Goal: Information Seeking & Learning: Learn about a topic

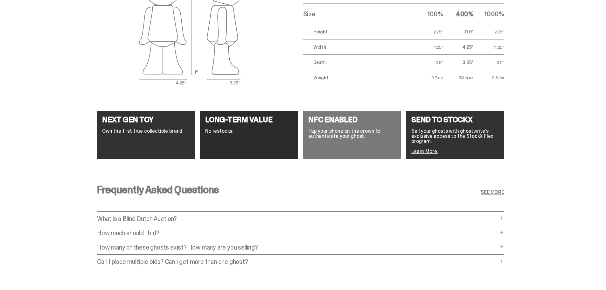
scroll to position [1113, 0]
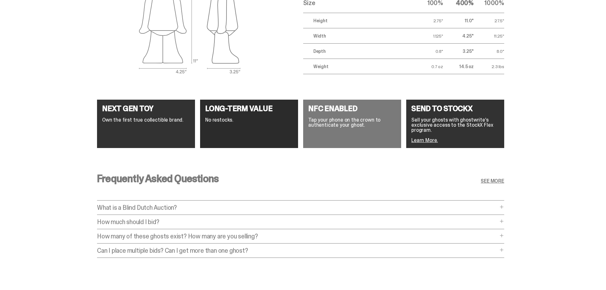
click at [223, 218] on p "How much should I bid?" at bounding box center [297, 221] width 401 height 6
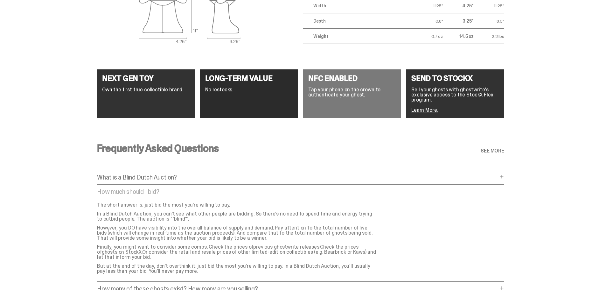
scroll to position [1208, 0]
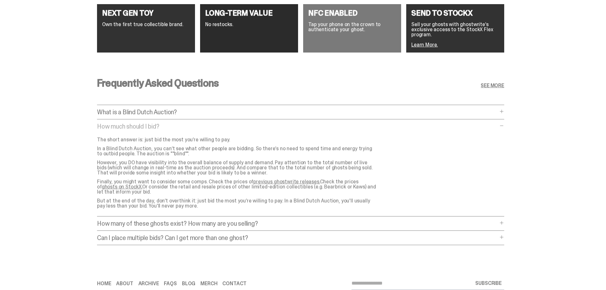
click at [222, 220] on p "How many of these ghosts exist? How many are you selling?" at bounding box center [297, 223] width 401 height 6
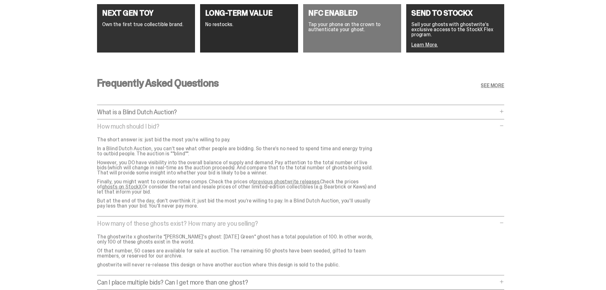
click at [214, 279] on p "Can I place multiple bids? Can I get more than one ghost?" at bounding box center [297, 282] width 401 height 6
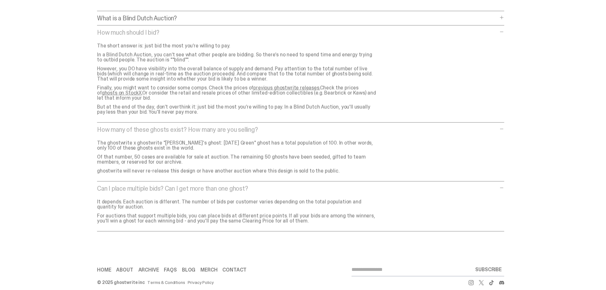
scroll to position [1303, 0]
drag, startPoint x: 293, startPoint y: 215, endPoint x: 57, endPoint y: 189, distance: 236.7
click at [57, 189] on div "Frequently Asked Questions SEE MORE What is a Blind Dutch Auction? What is a Bl…" at bounding box center [300, 109] width 601 height 281
click at [182, 221] on div "Can I place multiple bids? Can I get more than one ghost? Can I place multiple …" at bounding box center [300, 208] width 407 height 46
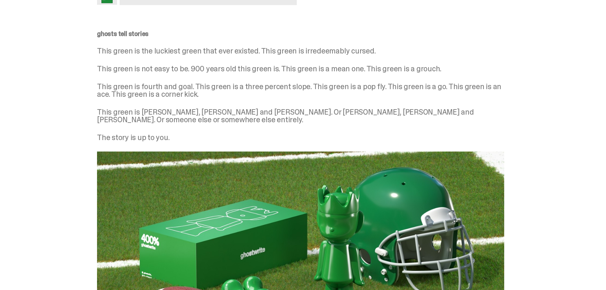
scroll to position [0, 0]
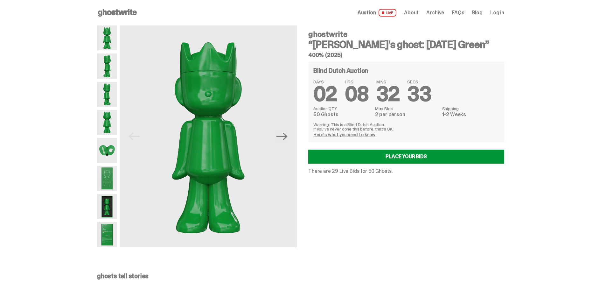
click at [112, 237] on img at bounding box center [107, 234] width 20 height 25
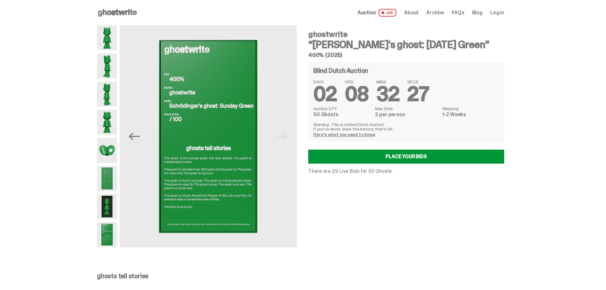
click at [112, 147] on img at bounding box center [107, 150] width 20 height 25
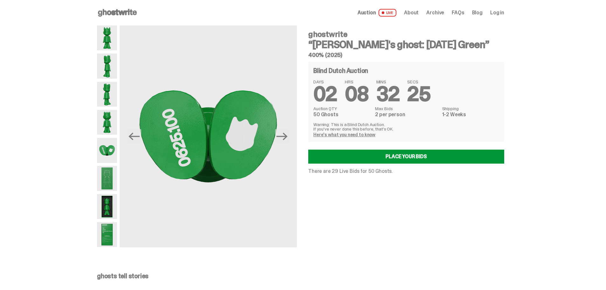
click at [108, 187] on img at bounding box center [107, 178] width 20 height 25
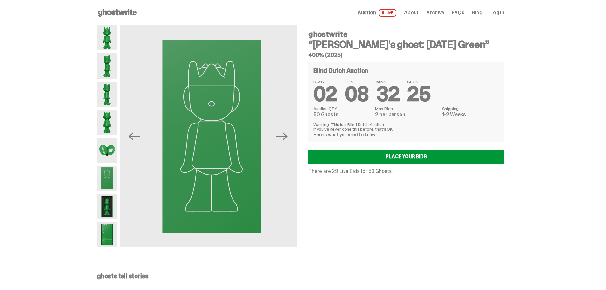
click at [107, 211] on img at bounding box center [107, 206] width 20 height 25
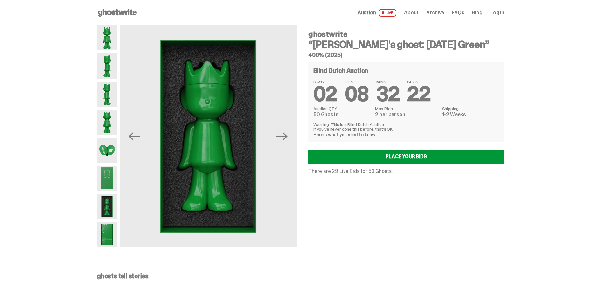
click at [111, 42] on img at bounding box center [107, 37] width 20 height 25
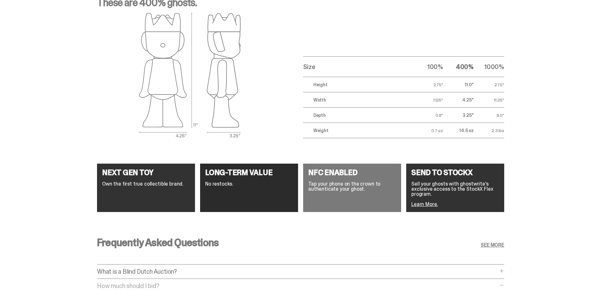
scroll to position [1049, 0]
